Goal: Check status: Check status

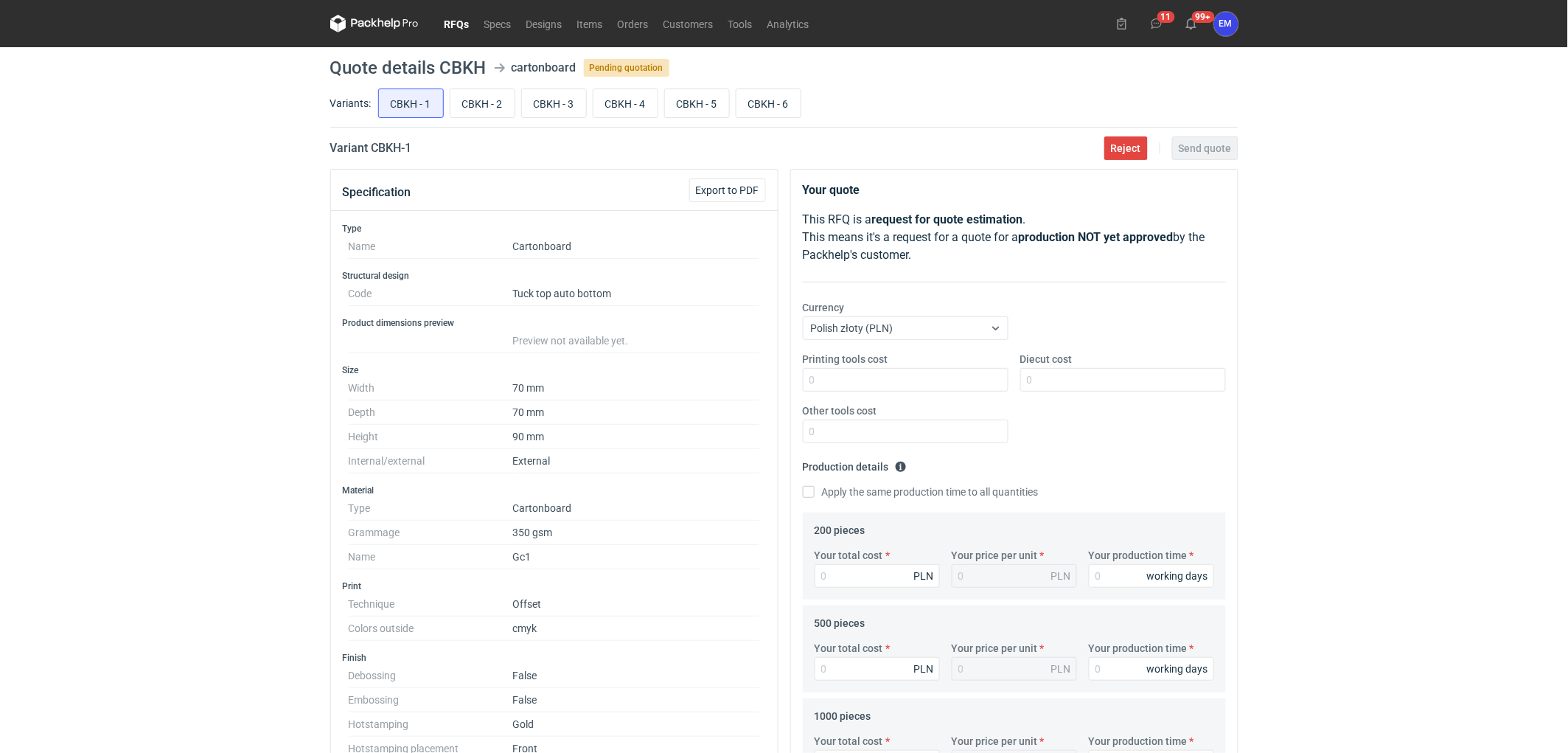
click at [199, 316] on div "RFQs Specs Designs Items Orders Customers Tools Analytics 11 99+ EM [PERSON_NAM…" at bounding box center [784, 376] width 1568 height 753
click at [259, 376] on div "RFQs Specs Designs Items Orders Customers Tools Analytics 11 99+ EM [PERSON_NAM…" at bounding box center [784, 376] width 1568 height 753
click at [198, 382] on div "RFQs Specs Designs Items Orders Customers Tools Analytics 11 99+ EM [PERSON_NAM…" at bounding box center [784, 376] width 1568 height 753
click at [173, 399] on div "RFQs Specs Designs Items Orders Customers Tools Analytics 11 99+ EM [PERSON_NAM…" at bounding box center [784, 376] width 1568 height 753
drag, startPoint x: 12, startPoint y: 234, endPoint x: 41, endPoint y: 256, distance: 36.4
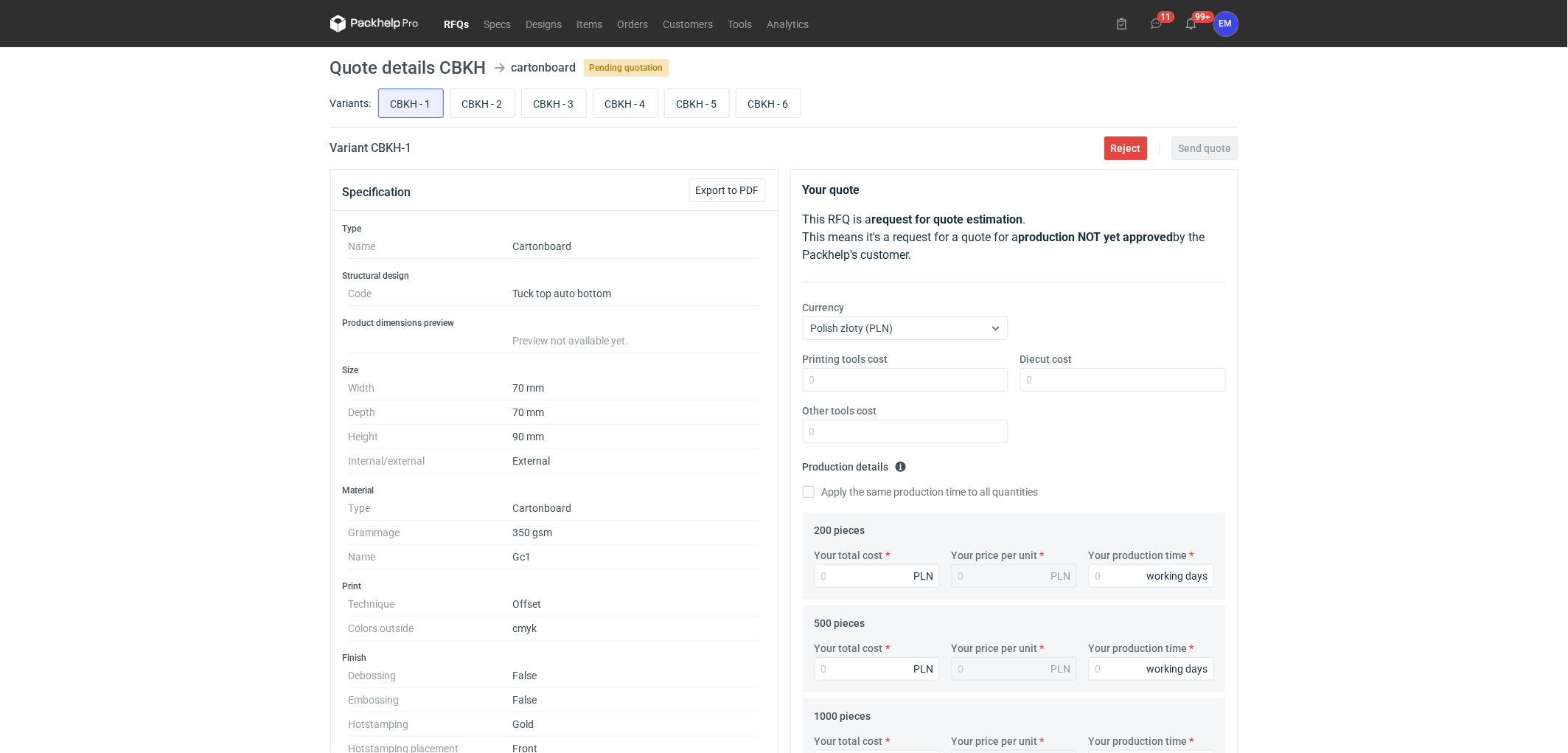
click at [16, 236] on div "RFQs Specs Designs Items Orders Customers Tools Analytics 11 99+ EM [PERSON_NAM…" at bounding box center [784, 376] width 1568 height 753
drag, startPoint x: 1309, startPoint y: 275, endPoint x: 1306, endPoint y: 297, distance: 22.2
click at [1314, 275] on div "RFQs Specs Designs Items Orders Customers Tools Analytics 11 99+ EM Ewelina Mac…" at bounding box center [784, 376] width 1568 height 753
click at [180, 249] on div "RFQs Specs Designs Items Orders Customers Tools Analytics 11 99+ EM Ewelina Mac…" at bounding box center [784, 376] width 1568 height 753
click at [202, 233] on div "RFQs Specs Designs Items Orders Customers Tools Analytics 11 99+ EM Ewelina Mac…" at bounding box center [784, 376] width 1568 height 753
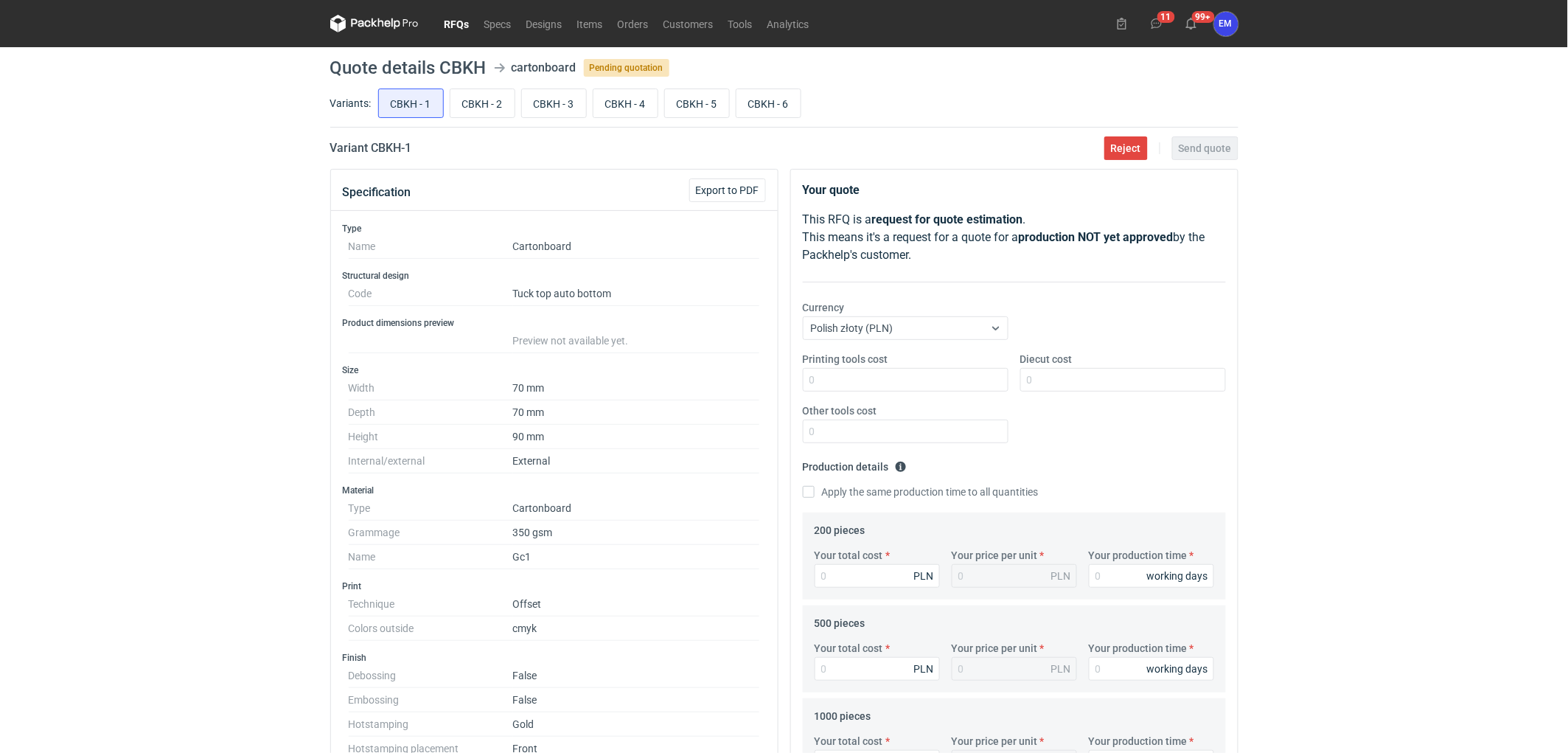
drag, startPoint x: 1285, startPoint y: 278, endPoint x: 1293, endPoint y: 286, distance: 11.3
click at [1300, 275] on div "RFQs Specs Designs Items Orders Customers Tools Analytics 11 99+ EM Ewelina Mac…" at bounding box center [784, 376] width 1568 height 753
drag, startPoint x: 66, startPoint y: 317, endPoint x: 304, endPoint y: 298, distance: 238.8
click at [108, 316] on div "RFQs Specs Designs Items Orders Customers Tools Analytics 11 99+ EM Ewelina Mac…" at bounding box center [784, 376] width 1568 height 753
click at [1306, 287] on div "RFQs Specs Designs Items Orders Customers Tools Analytics 11 99+ EM Ewelina Mac…" at bounding box center [784, 376] width 1568 height 753
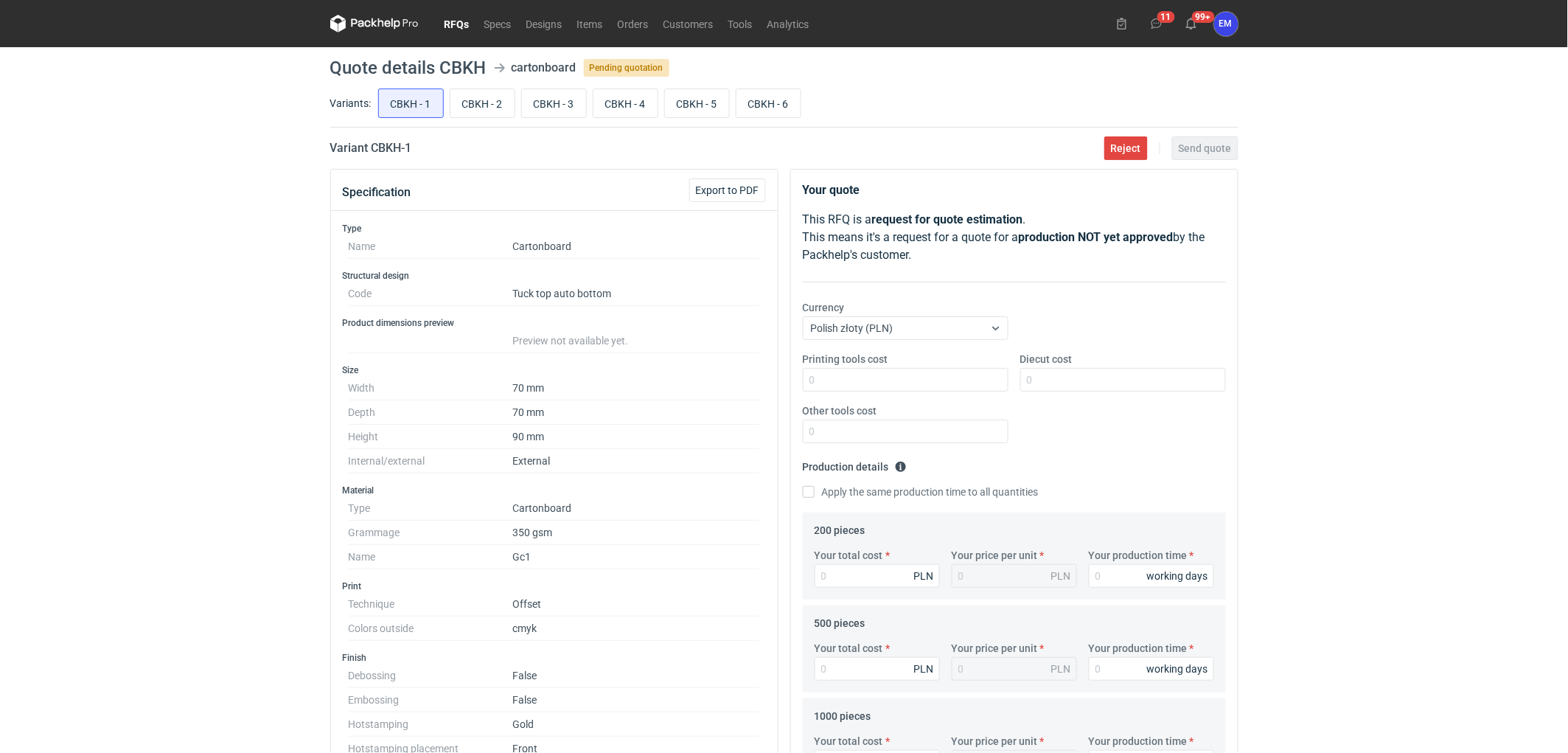
click at [133, 240] on div "RFQs Specs Designs Items Orders Customers Tools Analytics 11 99+ EM Ewelina Mac…" at bounding box center [784, 376] width 1568 height 753
drag, startPoint x: 133, startPoint y: 240, endPoint x: 565, endPoint y: 68, distance: 465.0
click at [144, 236] on div "RFQs Specs Designs Items Orders Customers Tools Analytics 11 99+ EM Ewelina Mac…" at bounding box center [784, 376] width 1568 height 753
drag, startPoint x: 182, startPoint y: 224, endPoint x: 252, endPoint y: 143, distance: 107.1
click at [189, 217] on div "RFQs Specs Designs Items Orders Customers Tools Analytics 11 99+ EM Ewelina Mac…" at bounding box center [784, 376] width 1568 height 753
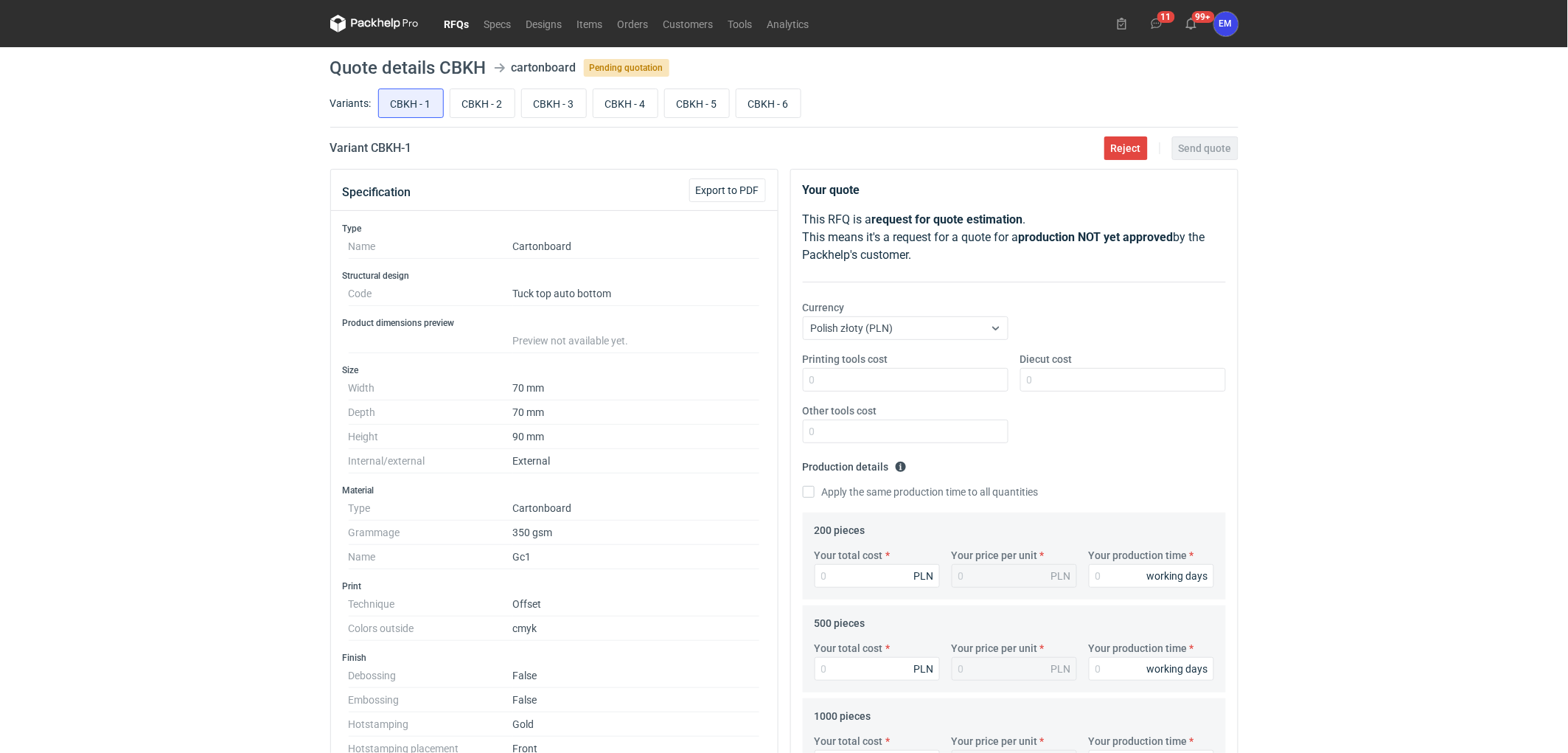
drag, startPoint x: 252, startPoint y: 143, endPoint x: 491, endPoint y: 124, distance: 239.8
click at [253, 143] on div "RFQs Specs Designs Items Orders Customers Tools Analytics 11 99+ EM Ewelina Mac…" at bounding box center [784, 376] width 1568 height 753
click at [103, 330] on div "RFQs Specs Designs Items Orders Customers Tools Analytics 11 99+ EM Ewelina Mac…" at bounding box center [784, 376] width 1568 height 753
